Goal: Transaction & Acquisition: Purchase product/service

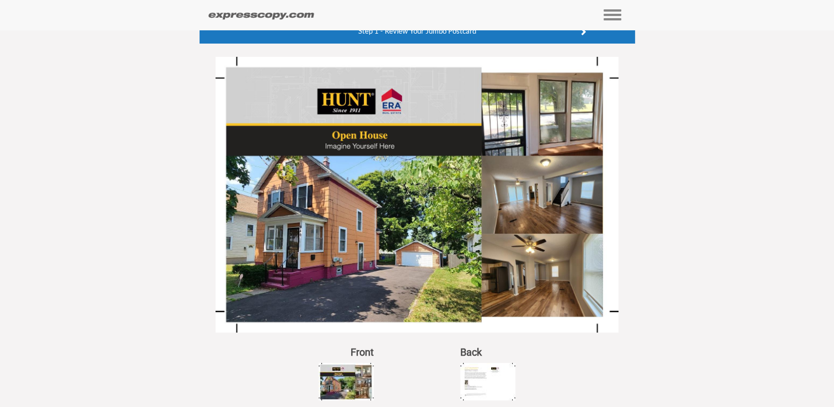
scroll to position [112, 0]
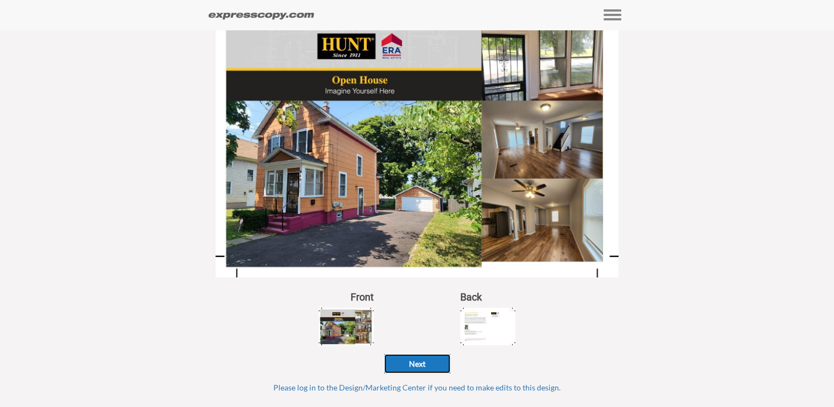
click at [423, 364] on button "Next" at bounding box center [417, 363] width 66 height 19
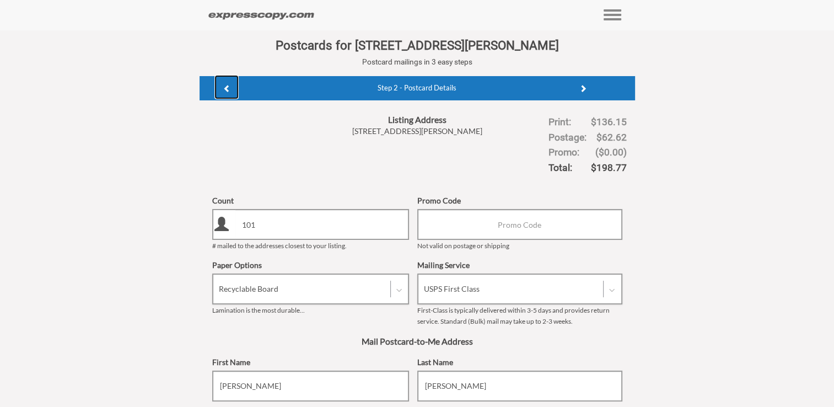
click at [225, 89] on span at bounding box center [227, 89] width 8 height 8
